Goal: Task Accomplishment & Management: Use online tool/utility

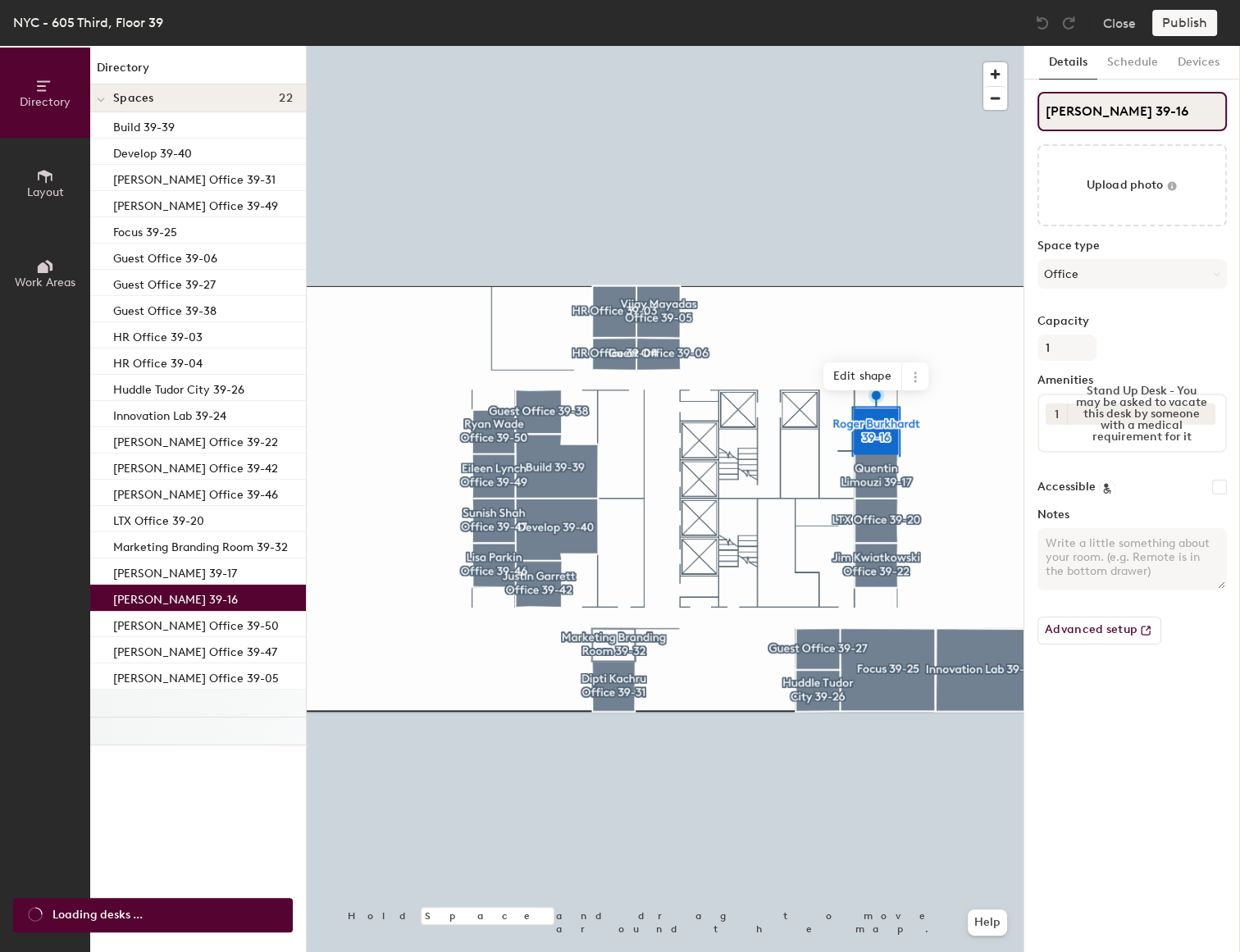
click at [1151, 112] on input "[PERSON_NAME] 39-16" at bounding box center [1132, 111] width 189 height 40
type input "[PERSON_NAME] Office 39-16"
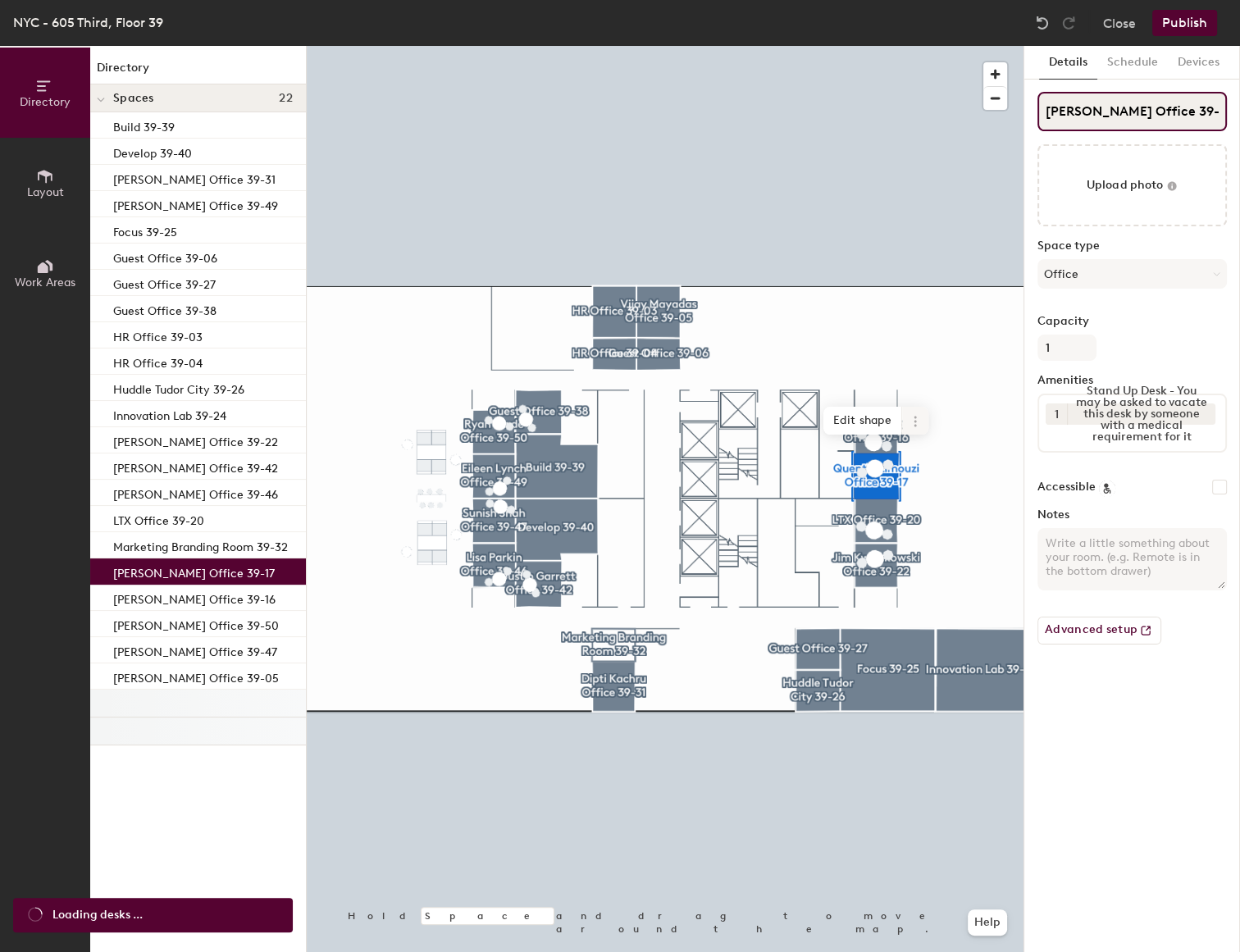
type input "[PERSON_NAME] Office 39-17"
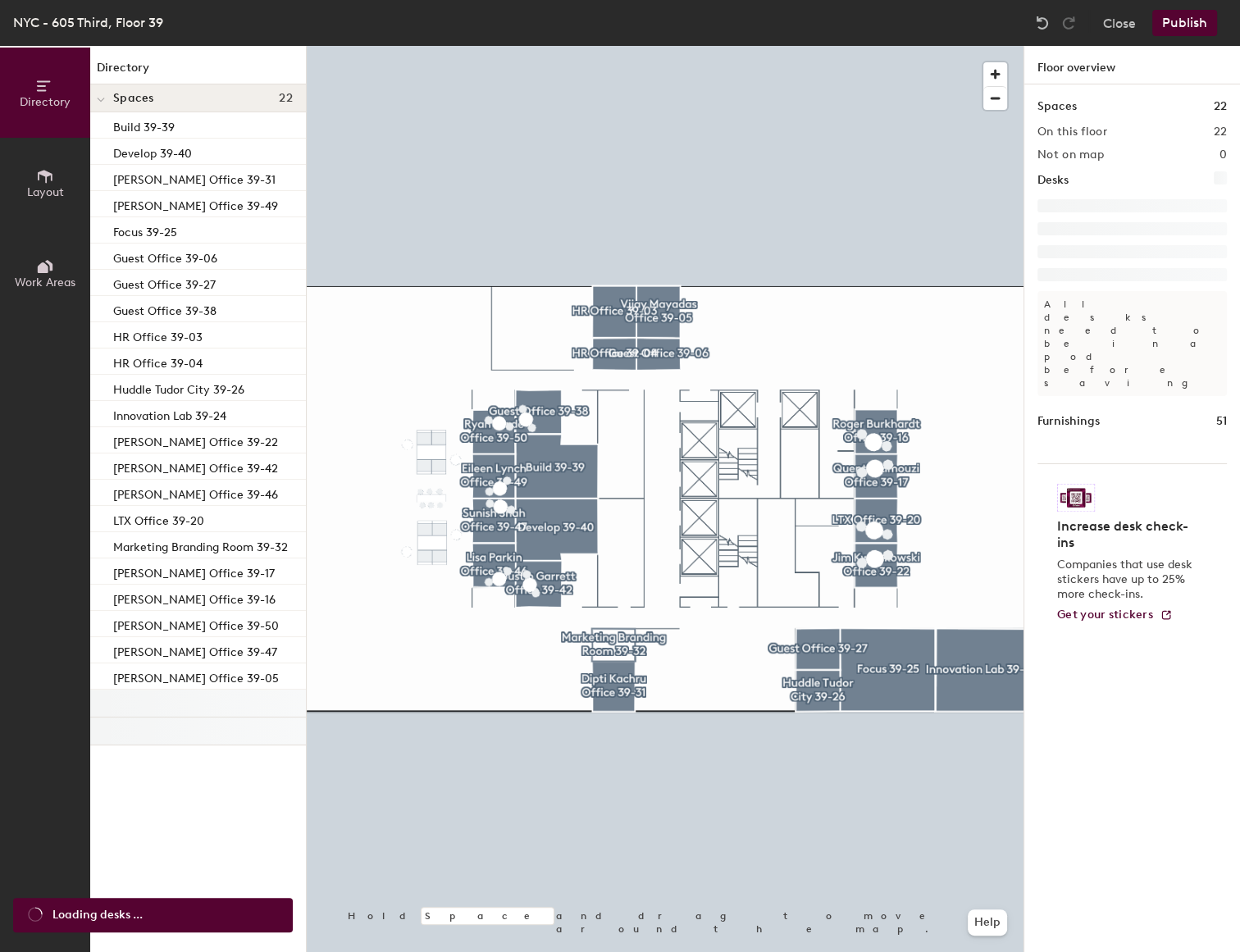
click at [1170, 23] on button "Publish" at bounding box center [1185, 23] width 64 height 27
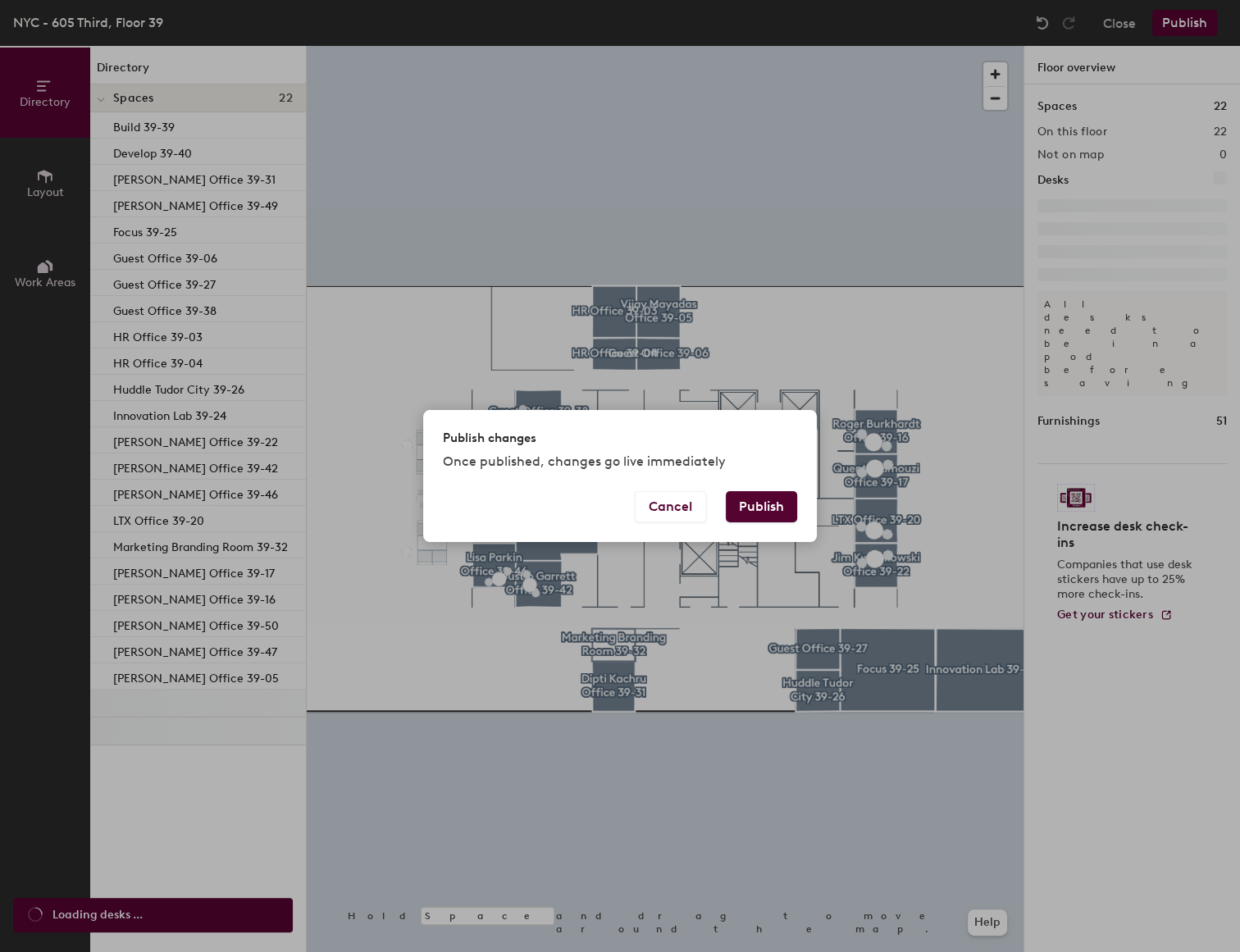
click at [763, 505] on button "Publish" at bounding box center [762, 507] width 72 height 31
